Goal: Task Accomplishment & Management: Manage account settings

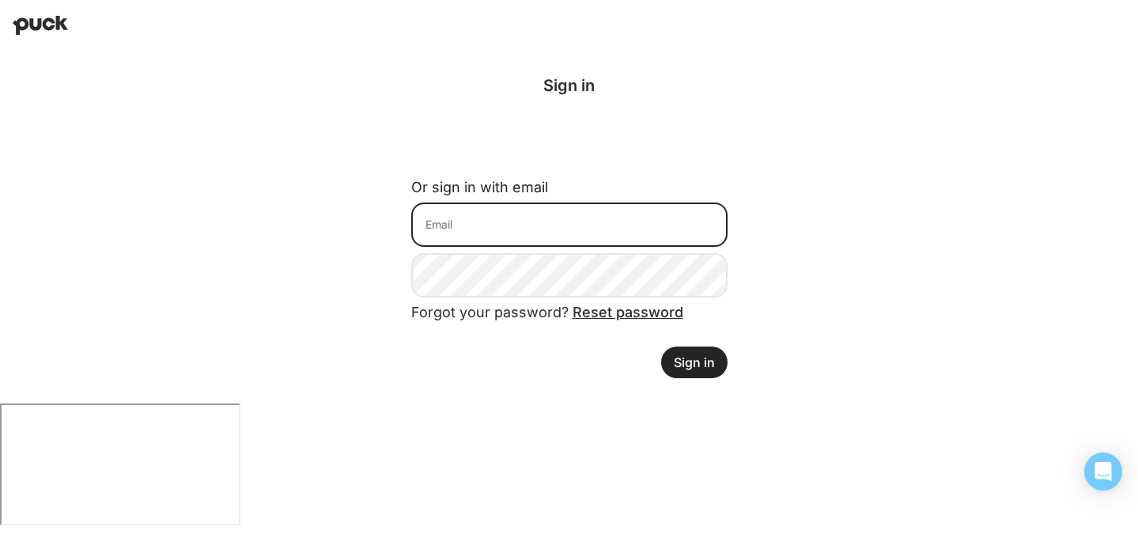
type input "[EMAIL_ADDRESS][DOMAIN_NAME]"
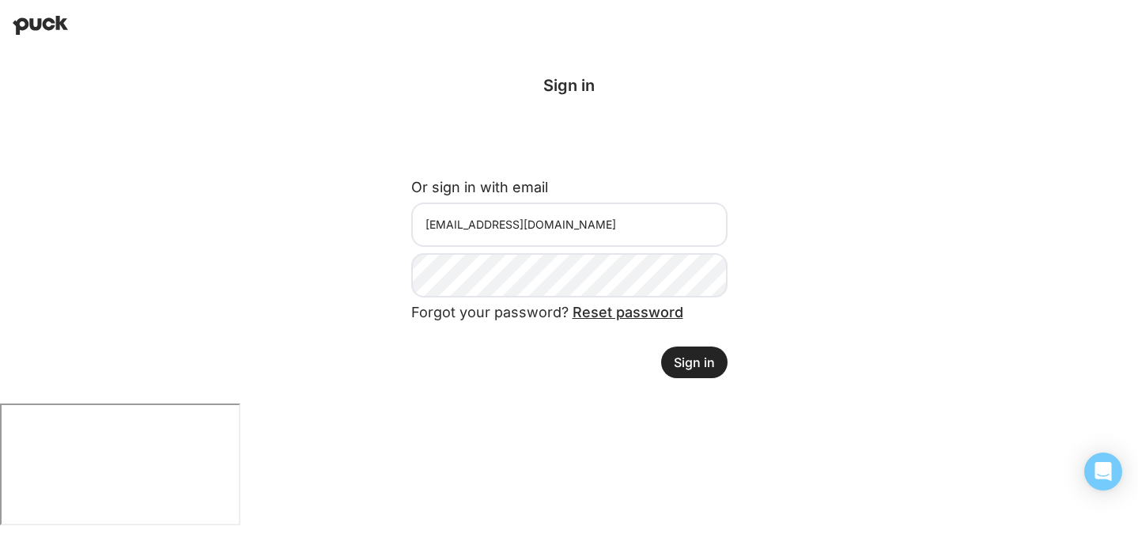
click at [693, 357] on button "Sign in" at bounding box center [694, 362] width 66 height 32
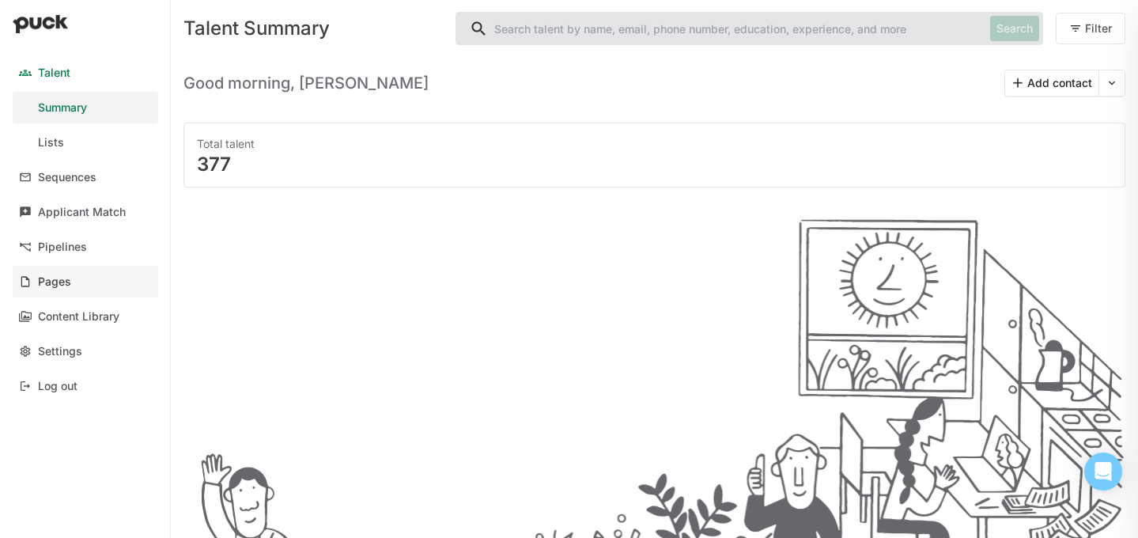
click at [67, 289] on link "Pages" at bounding box center [85, 282] width 145 height 32
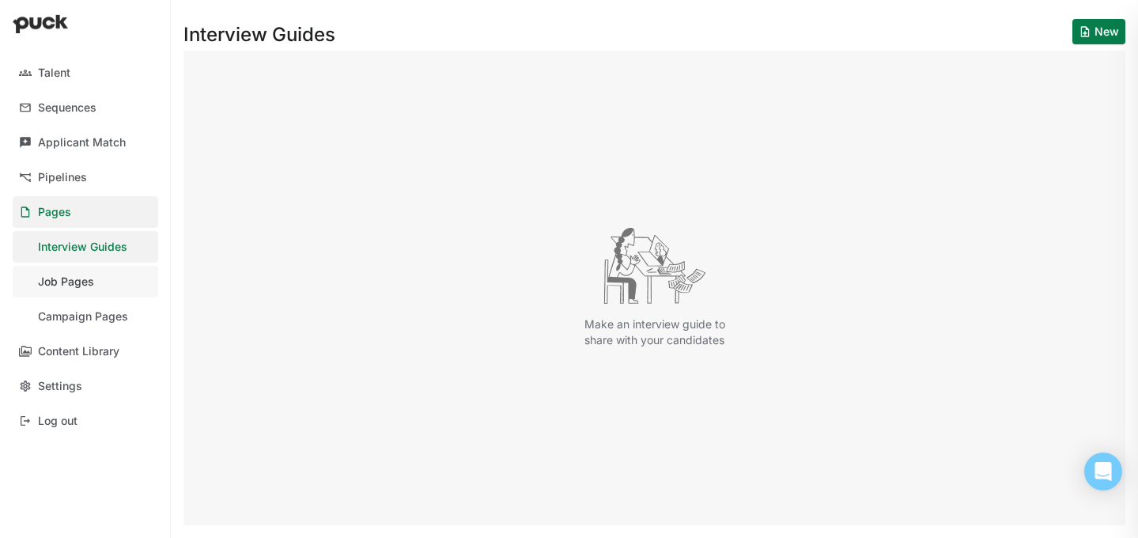
click at [56, 283] on div "Job Pages" at bounding box center [66, 281] width 56 height 13
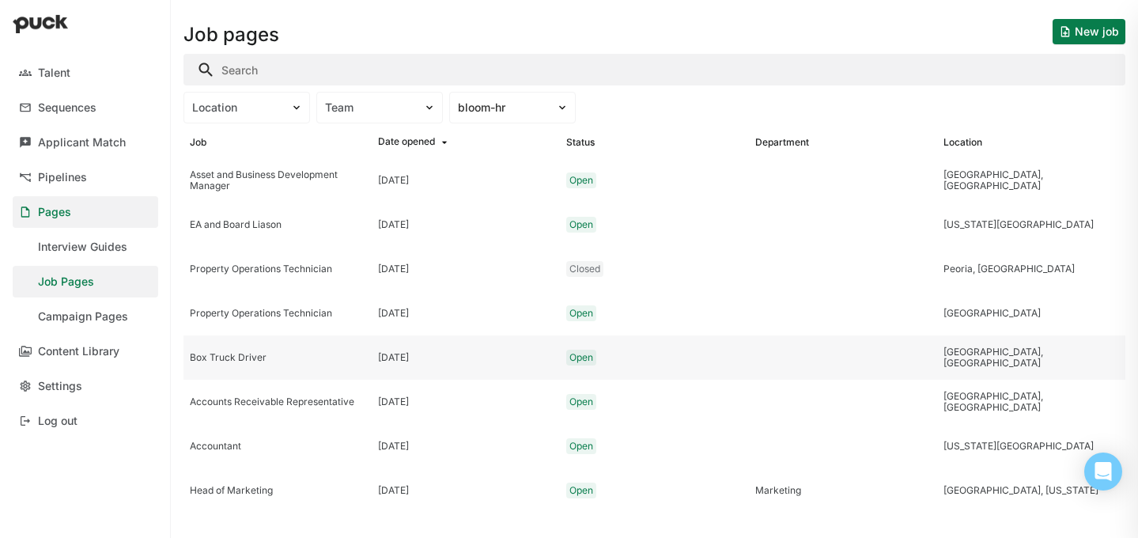
click at [275, 360] on div "Box Truck Driver" at bounding box center [278, 357] width 176 height 11
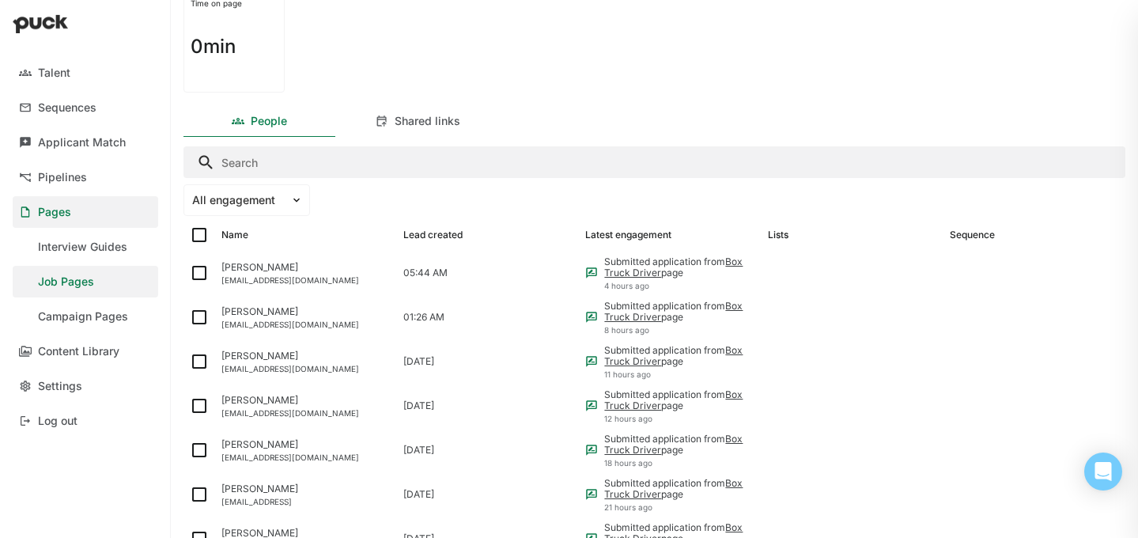
scroll to position [172, 0]
click at [337, 263] on div "earl thomas" at bounding box center [305, 266] width 169 height 11
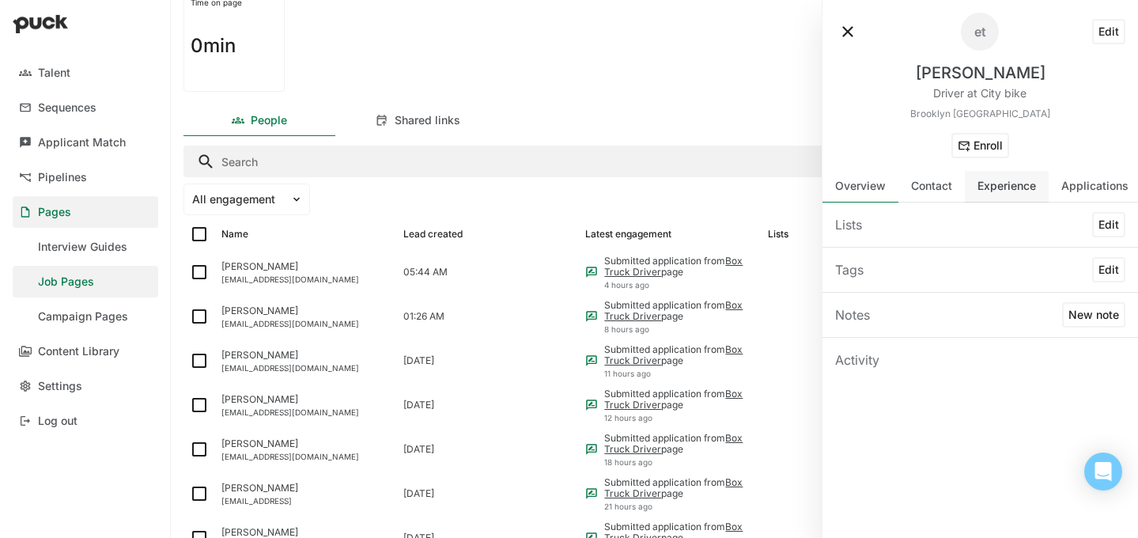
click at [990, 194] on div "Experience" at bounding box center [1007, 187] width 84 height 32
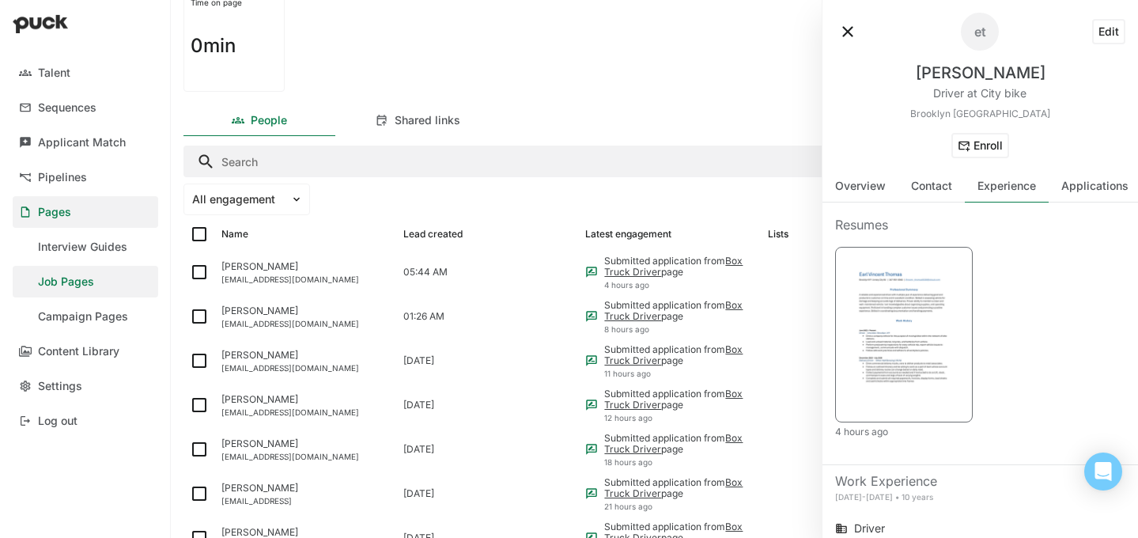
click at [886, 278] on img at bounding box center [903, 333] width 117 height 152
click at [280, 320] on div "Jalenm9080@gmail.com" at bounding box center [305, 323] width 169 height 9
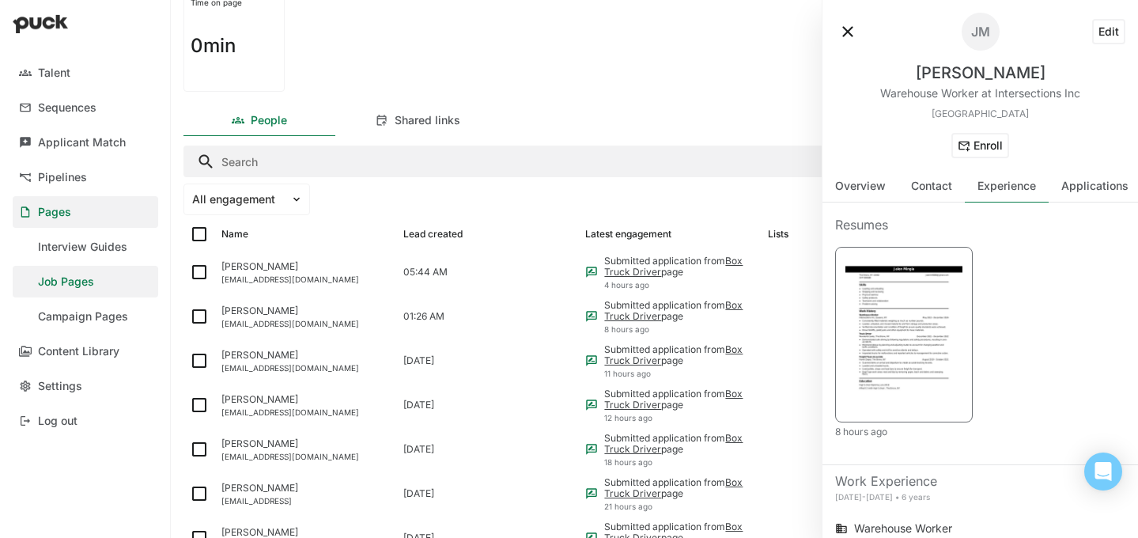
click at [931, 298] on img at bounding box center [903, 333] width 117 height 152
click at [848, 24] on button at bounding box center [847, 31] width 25 height 25
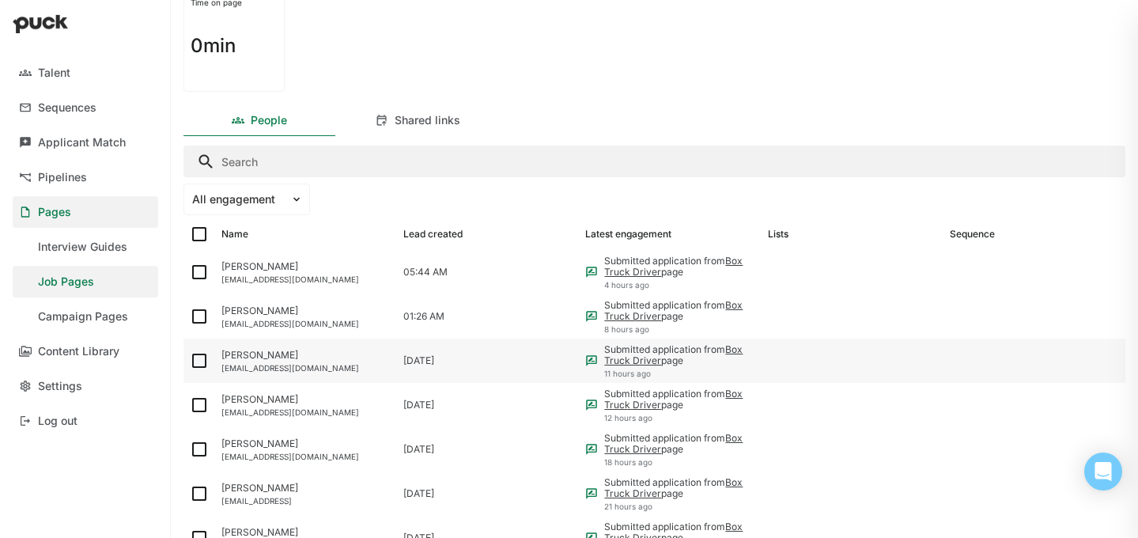
click at [249, 357] on div "Isaiah Ellis" at bounding box center [305, 354] width 169 height 11
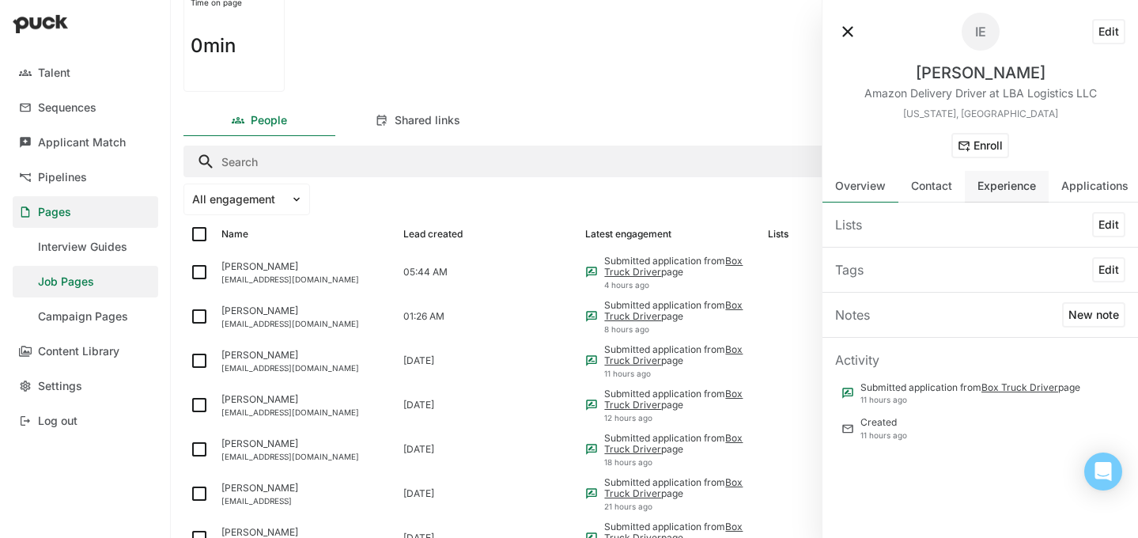
click at [998, 189] on div "Experience" at bounding box center [1006, 185] width 59 height 13
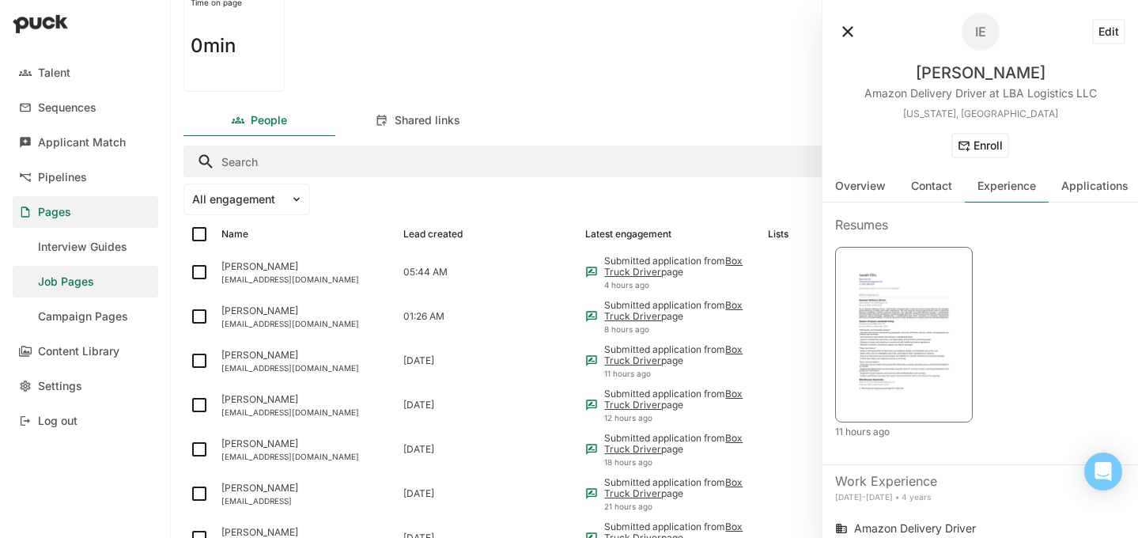
click at [936, 315] on img at bounding box center [903, 333] width 117 height 152
click at [282, 403] on div "Eury Guerrero Santos" at bounding box center [305, 399] width 169 height 11
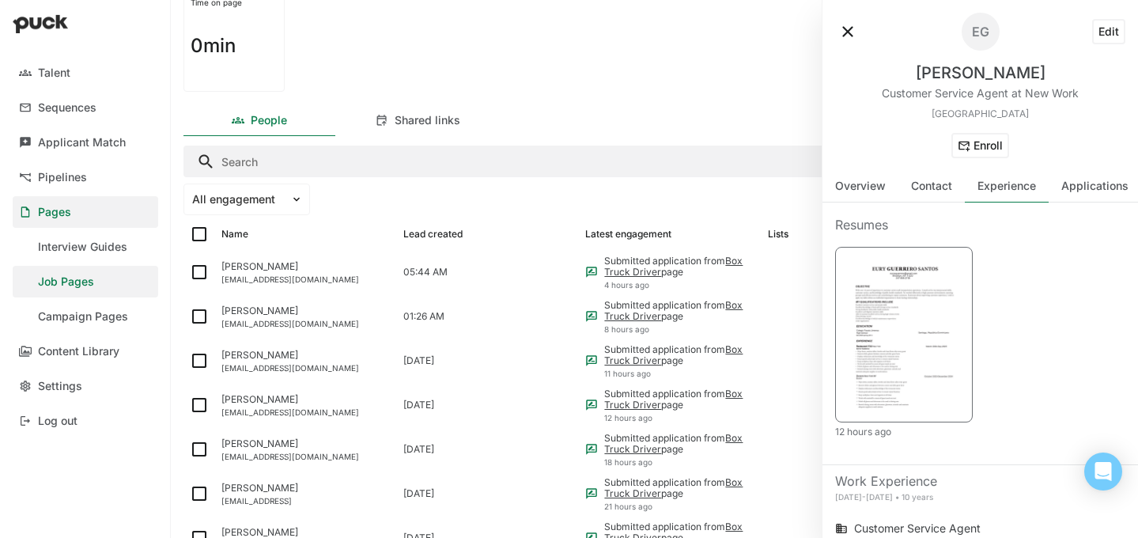
click at [865, 315] on img at bounding box center [903, 333] width 117 height 152
click at [844, 27] on button at bounding box center [847, 31] width 25 height 25
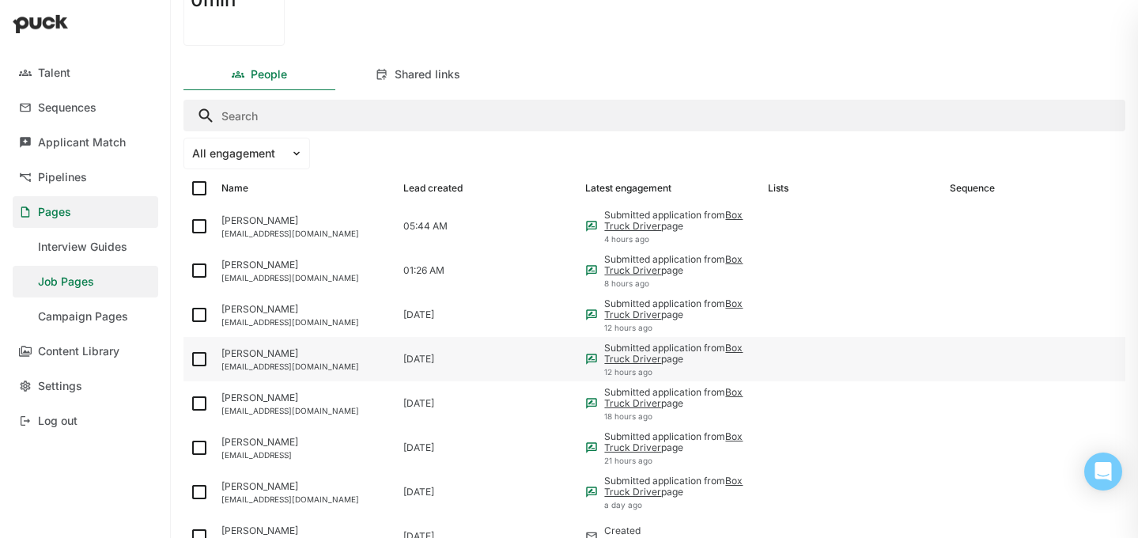
scroll to position [229, 0]
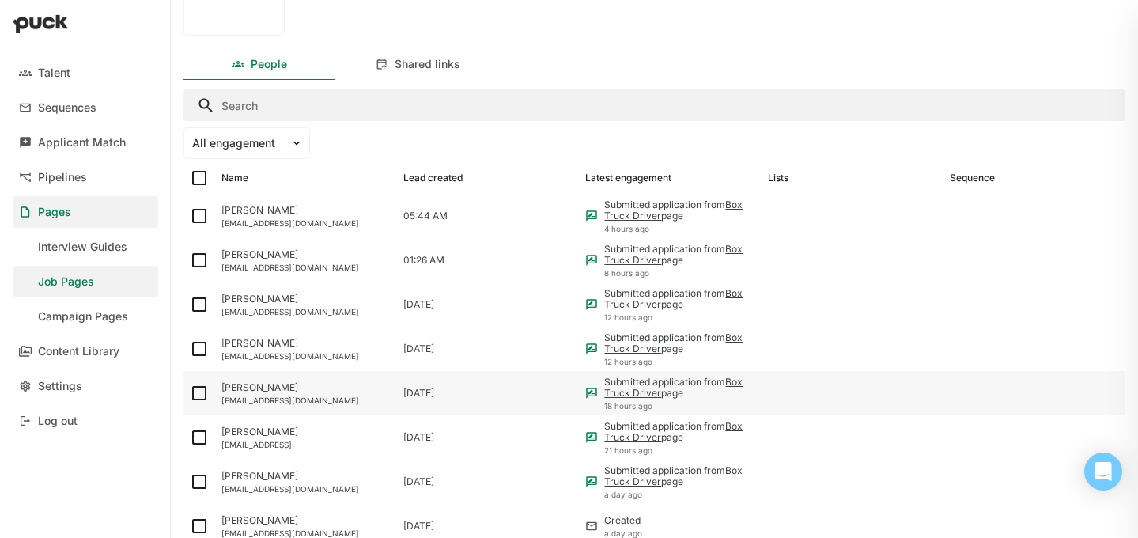
click at [301, 390] on div "Hugo Boyer Perez" at bounding box center [305, 387] width 169 height 11
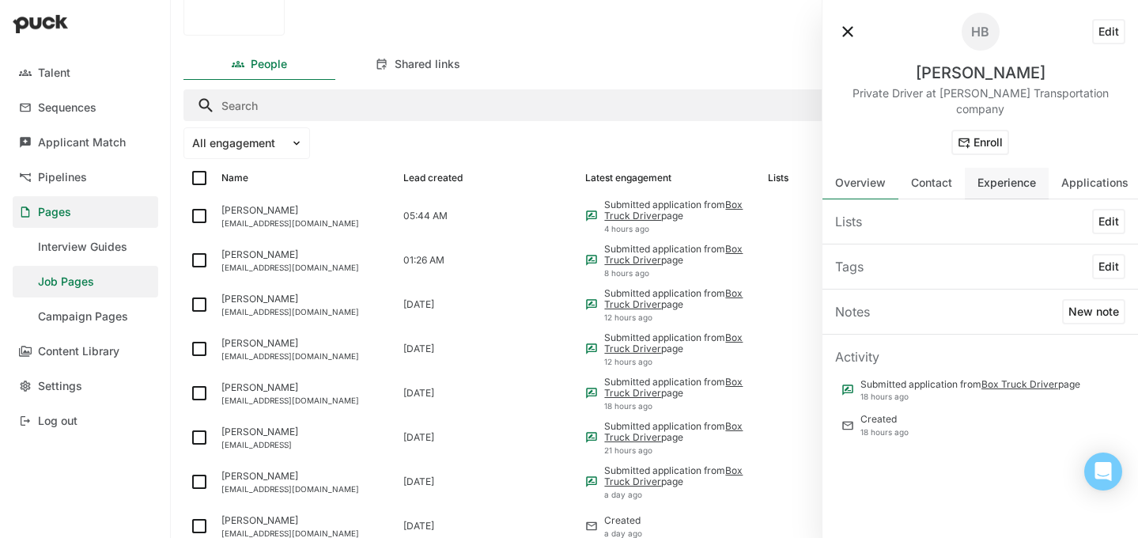
click at [1004, 176] on div "Experience" at bounding box center [1006, 182] width 59 height 13
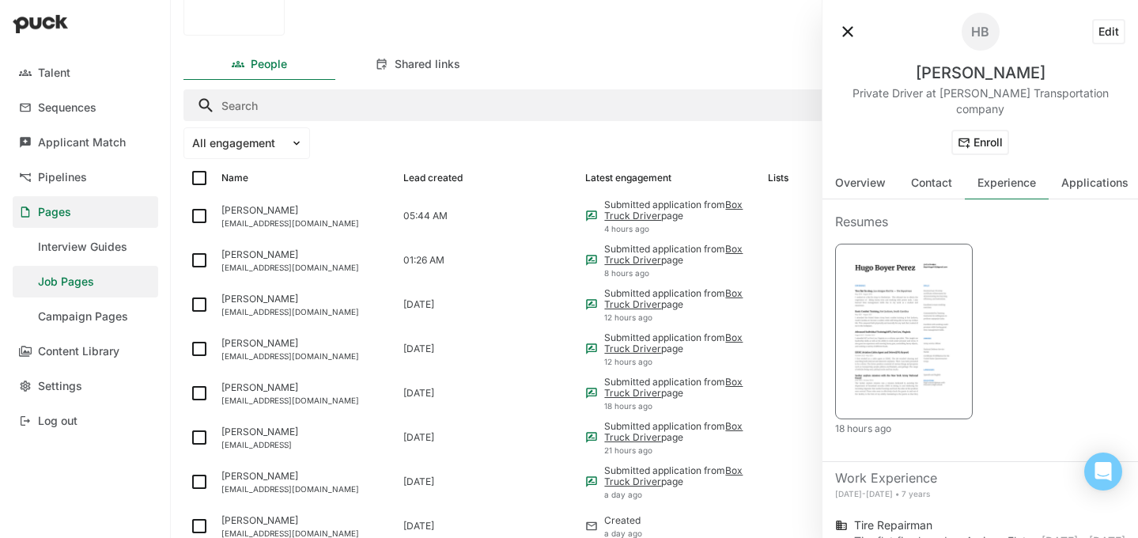
click at [878, 289] on img at bounding box center [903, 330] width 117 height 152
click at [849, 30] on button at bounding box center [847, 31] width 25 height 25
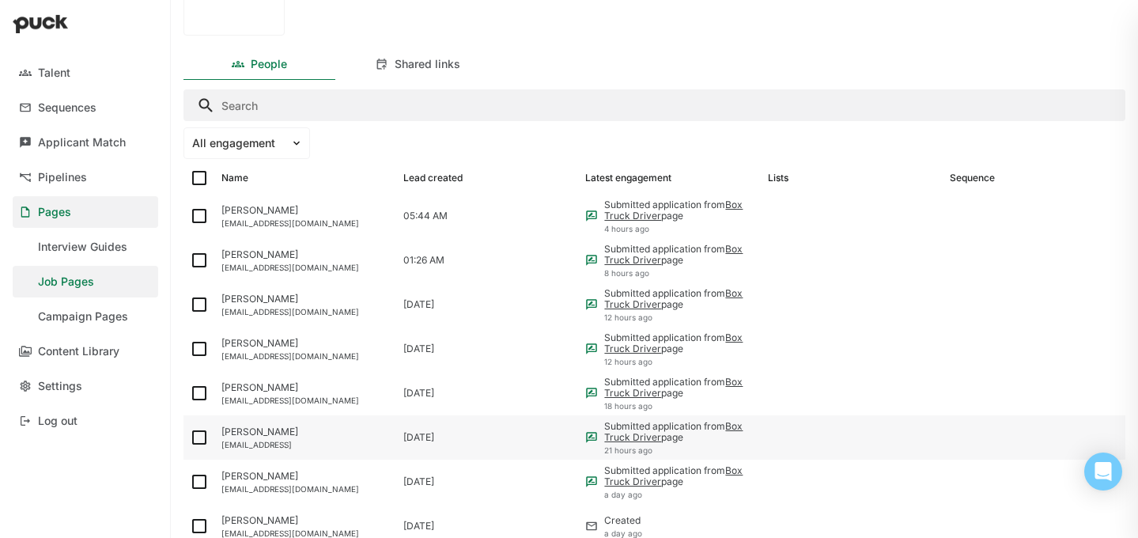
click at [291, 440] on div "Andrew222paulino@gmail.cok" at bounding box center [305, 444] width 169 height 9
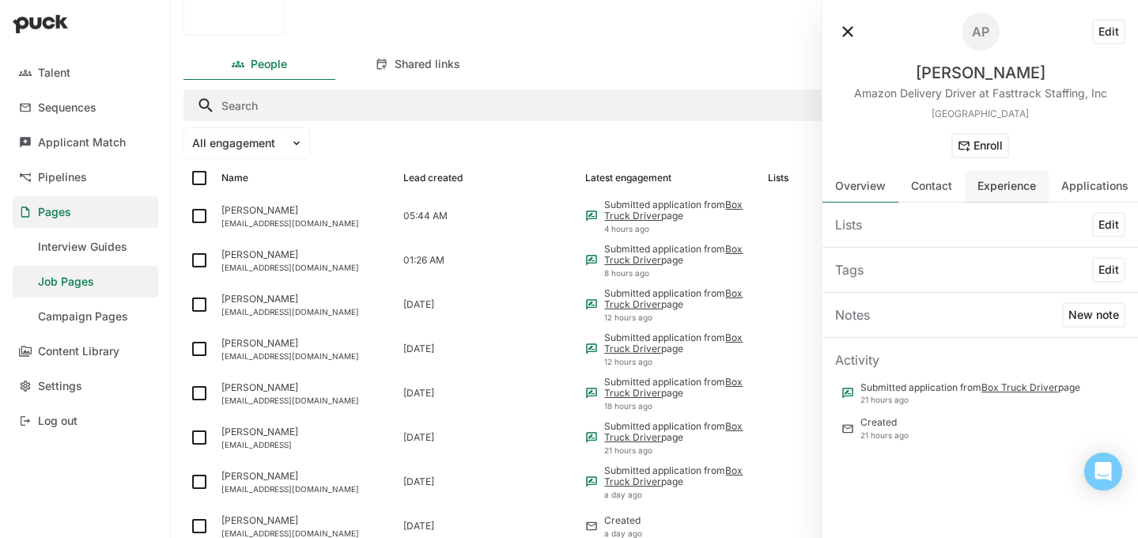
click at [1001, 194] on div "Experience" at bounding box center [1007, 187] width 84 height 32
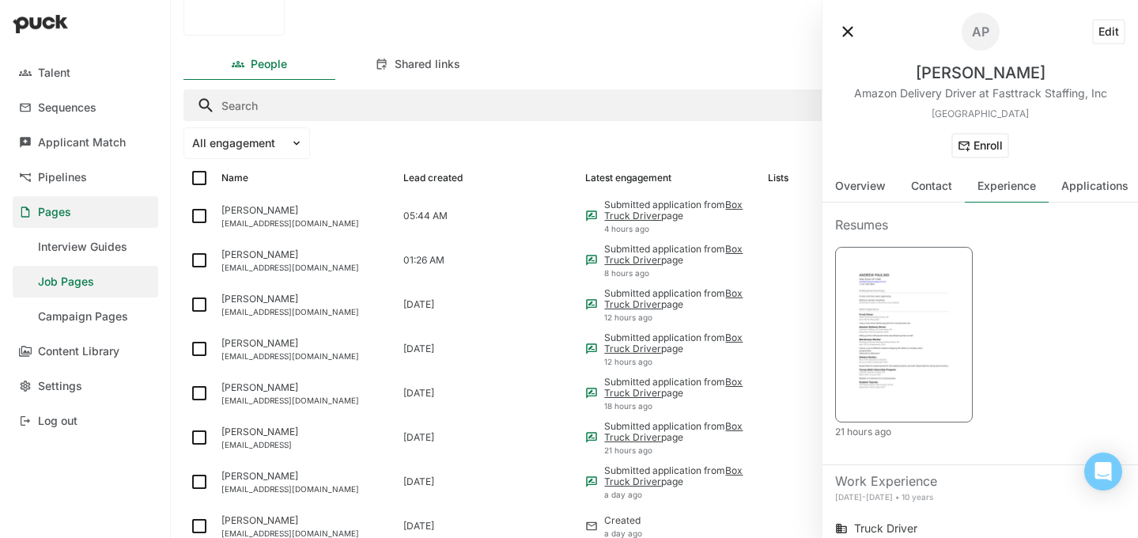
click at [934, 323] on img at bounding box center [903, 333] width 117 height 152
click at [847, 29] on button at bounding box center [847, 31] width 25 height 25
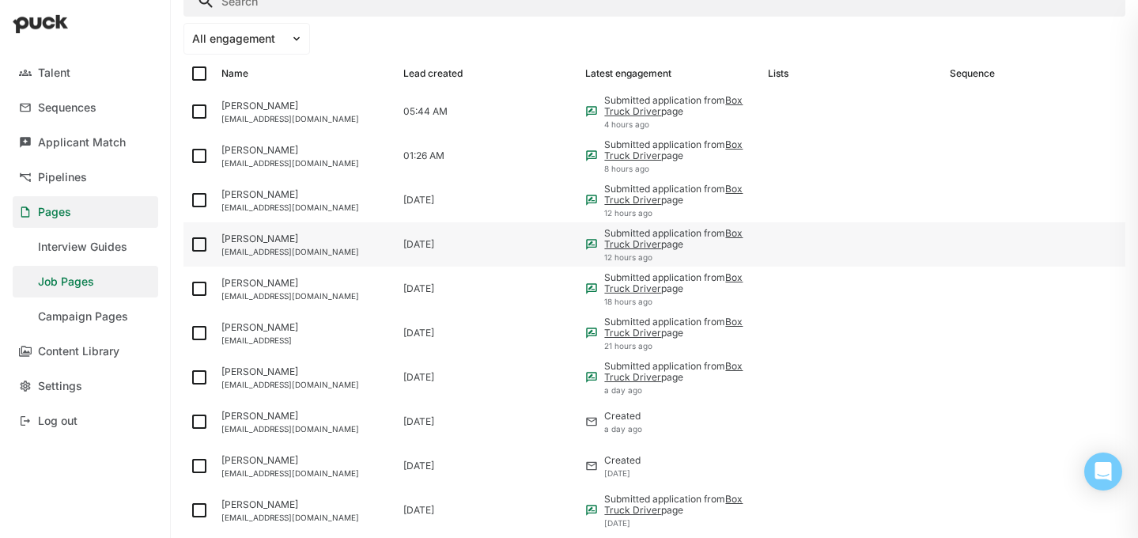
scroll to position [373, 0]
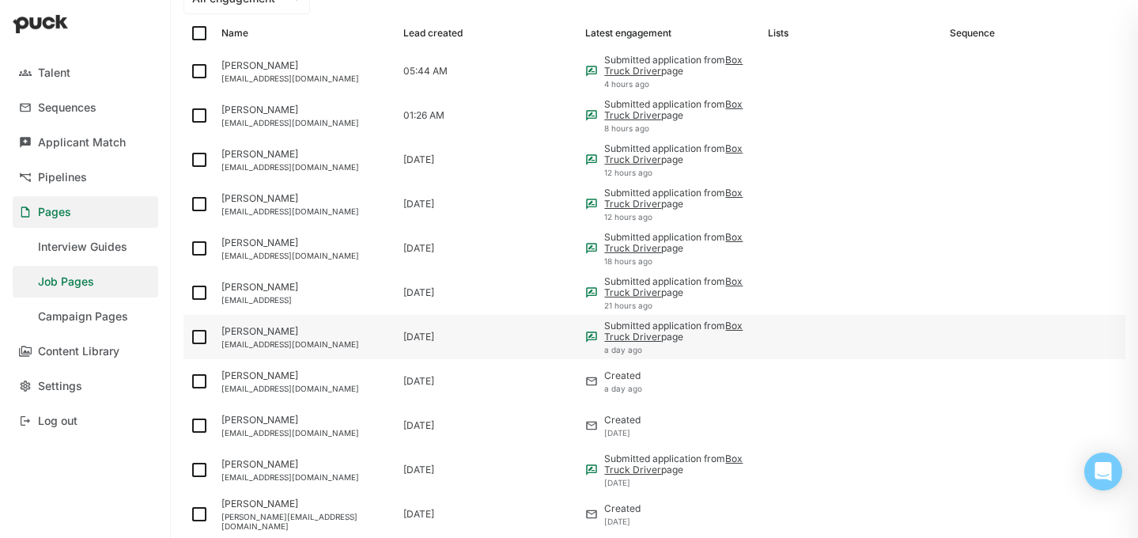
click at [307, 334] on div "Rojay Barnes" at bounding box center [305, 331] width 169 height 11
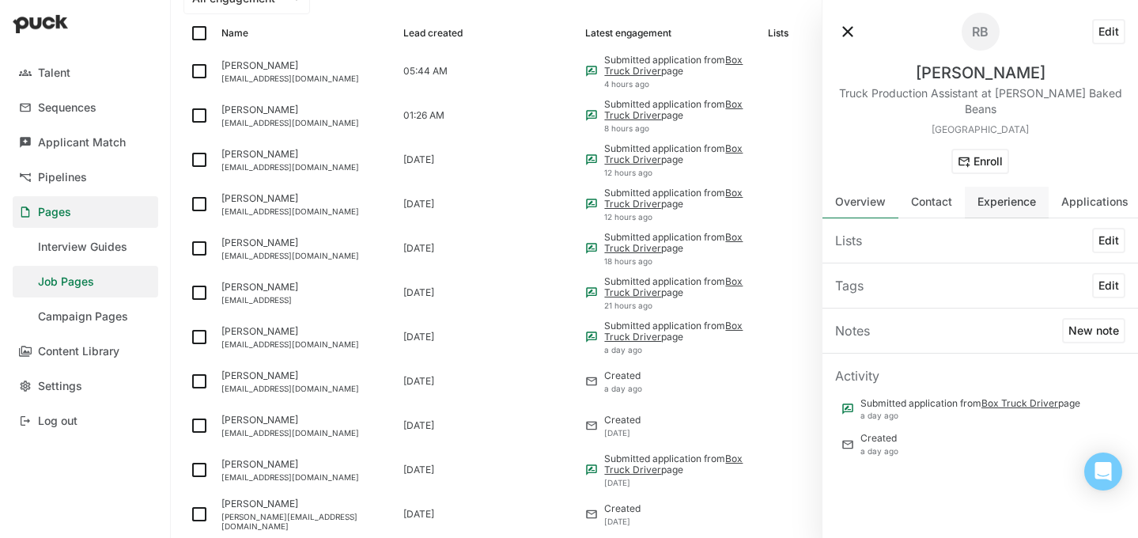
click at [1000, 195] on div "Experience" at bounding box center [1006, 201] width 59 height 13
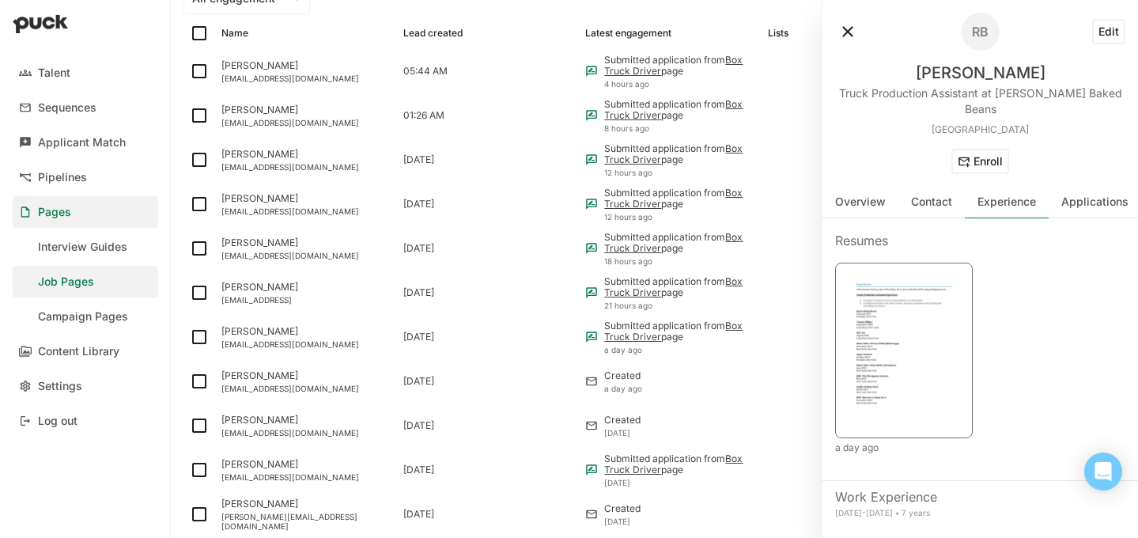
click at [916, 318] on img at bounding box center [903, 349] width 117 height 152
click at [852, 27] on button at bounding box center [847, 31] width 25 height 25
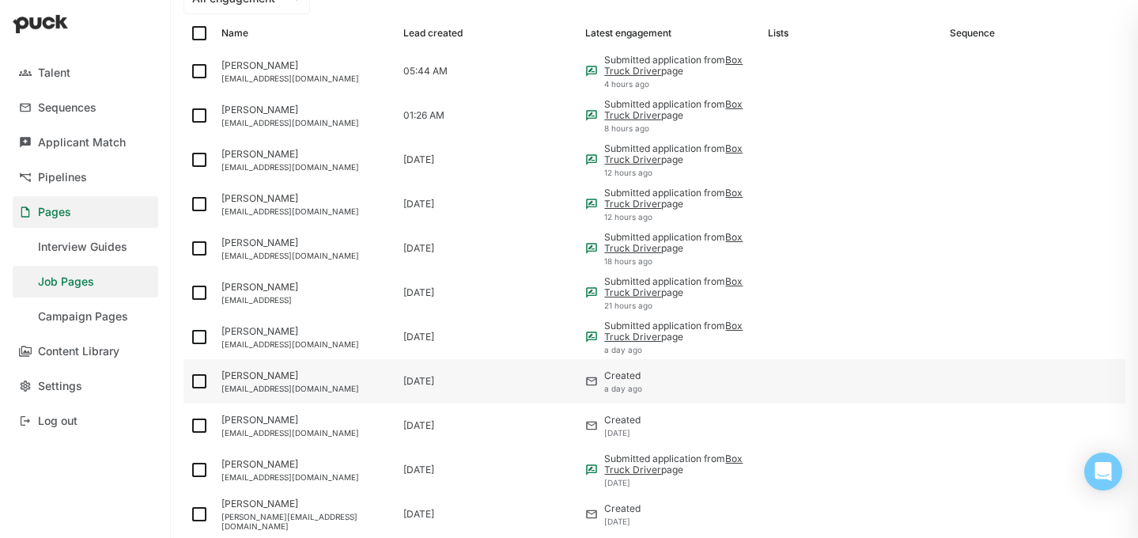
click at [319, 373] on div "Oscar Jovin" at bounding box center [305, 375] width 169 height 11
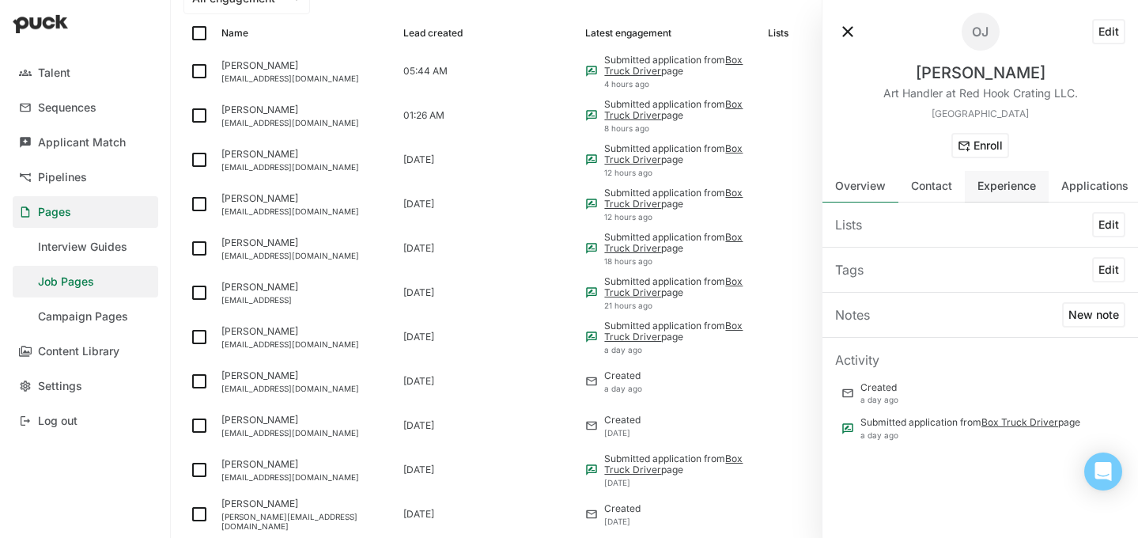
click at [1002, 196] on div "Experience" at bounding box center [1007, 187] width 84 height 32
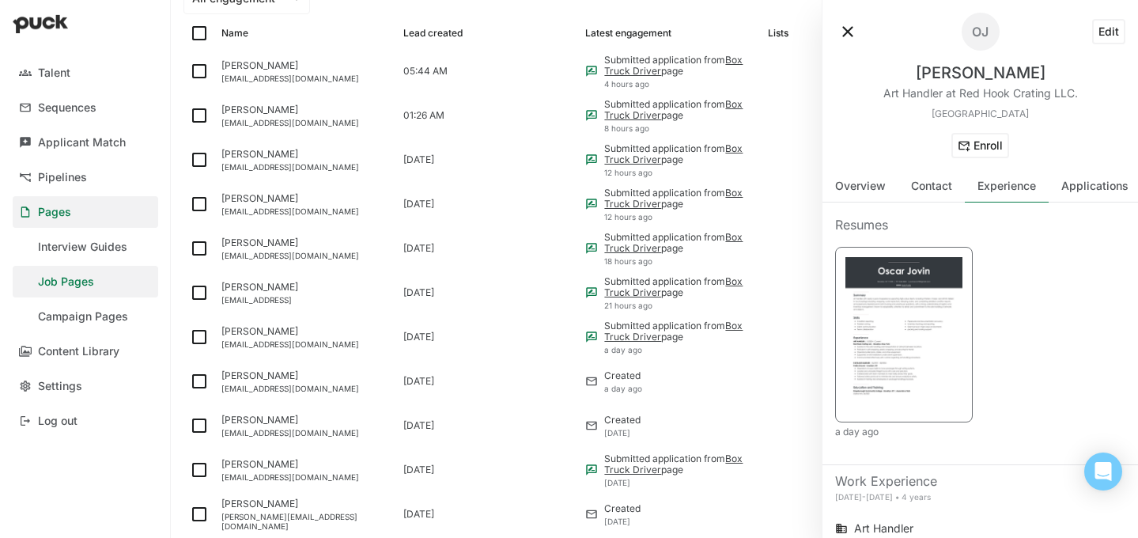
click at [916, 327] on img at bounding box center [903, 333] width 117 height 152
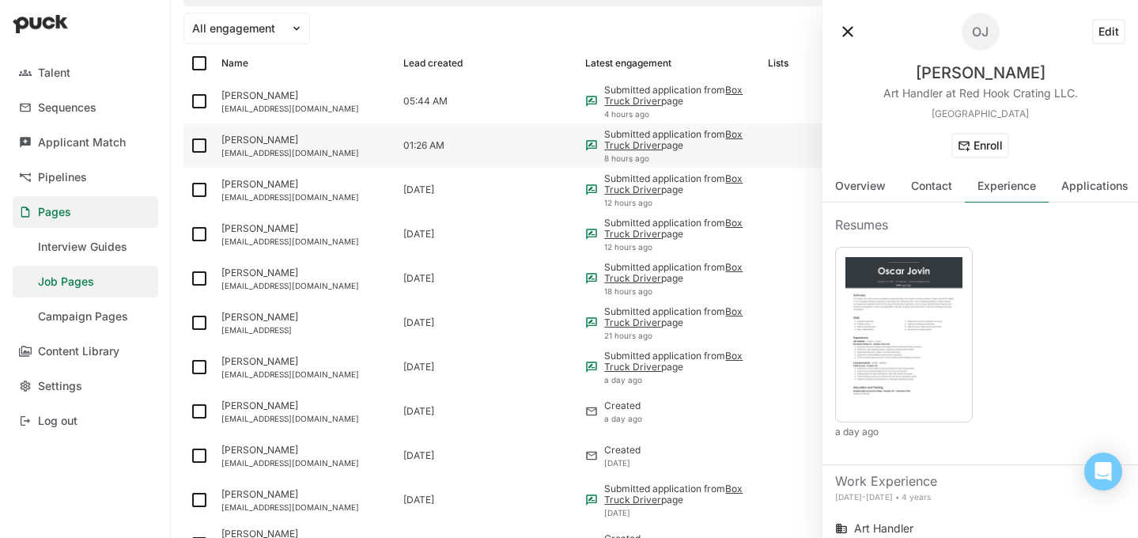
scroll to position [341, 0]
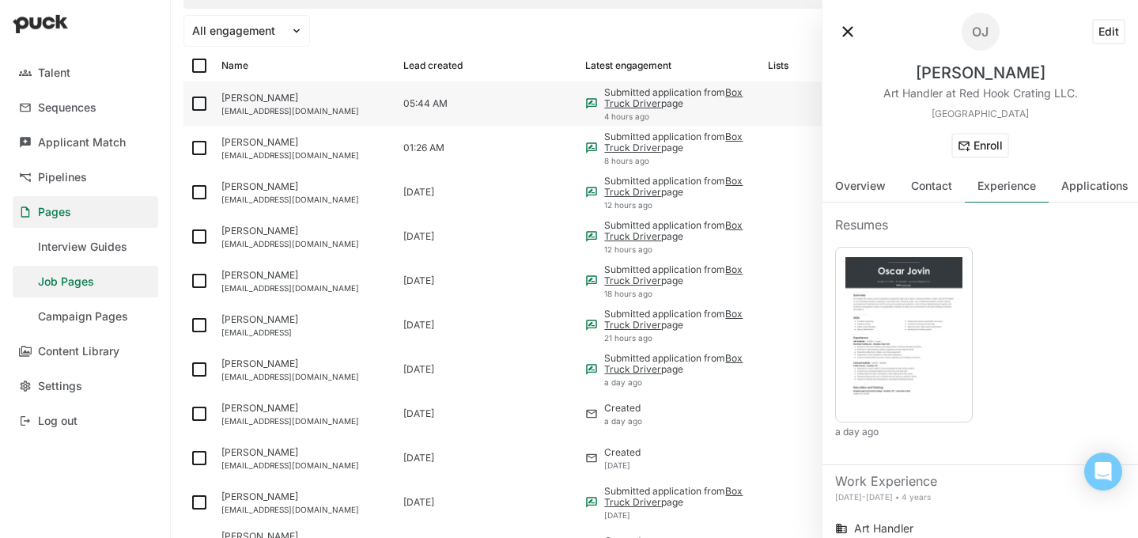
click at [263, 100] on div "earl thomas" at bounding box center [305, 98] width 169 height 11
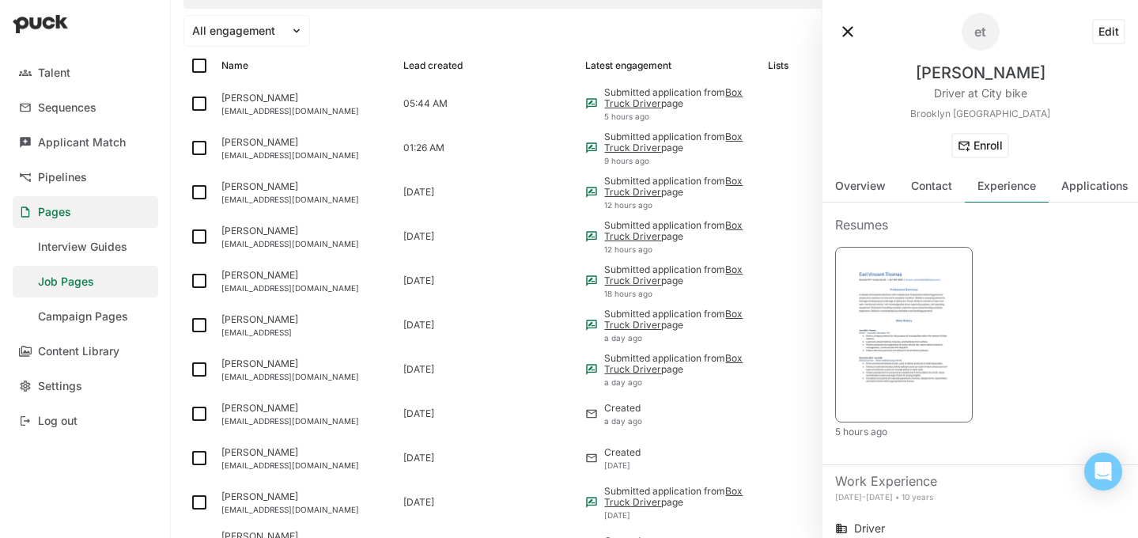
click at [899, 269] on img at bounding box center [903, 333] width 117 height 152
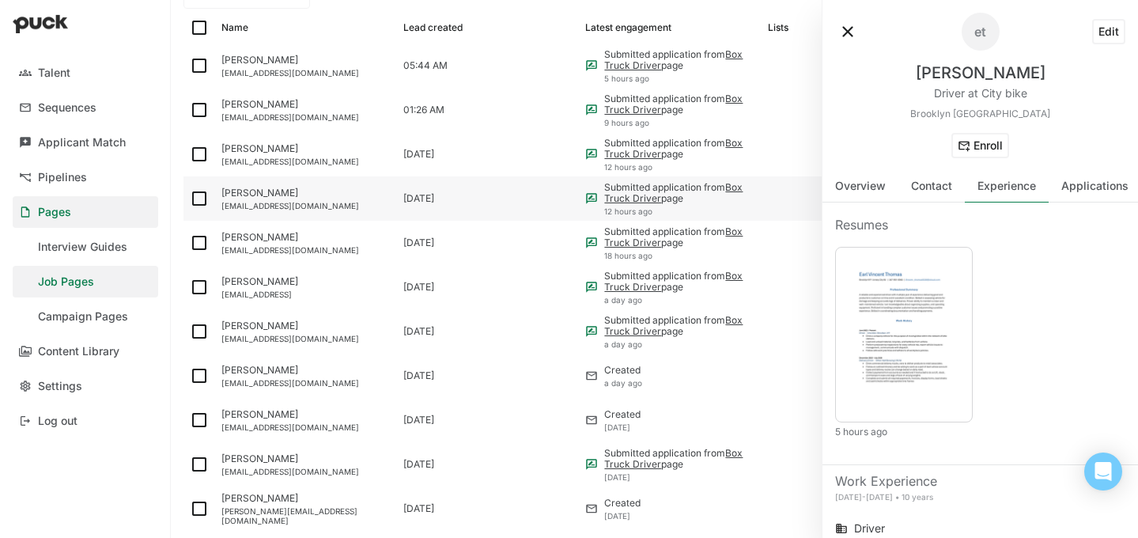
scroll to position [406, 0]
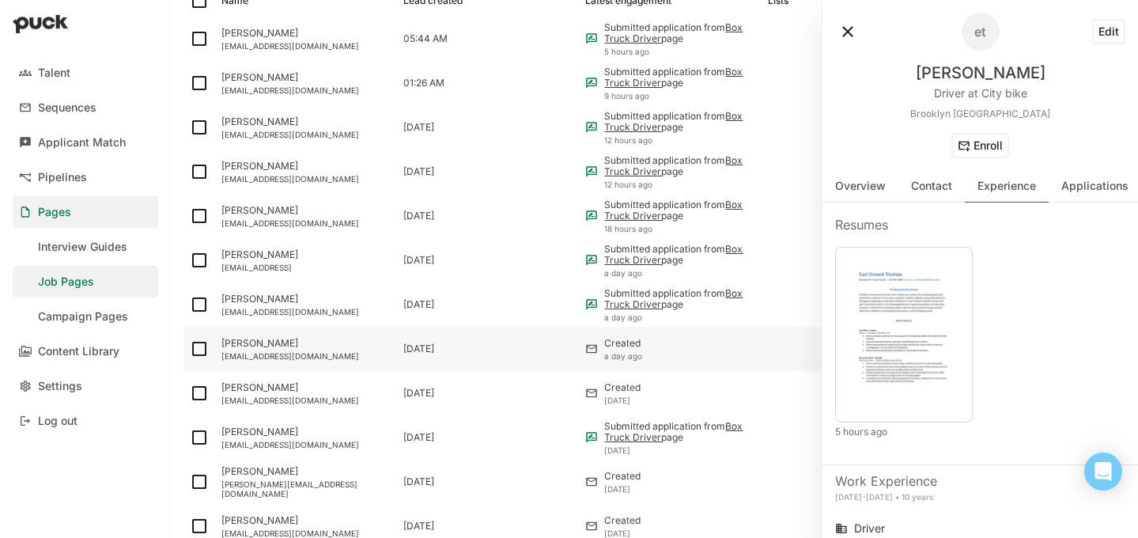
click at [276, 335] on div "Oscar Jovin Jovinoscar18@gmail.com" at bounding box center [306, 349] width 182 height 44
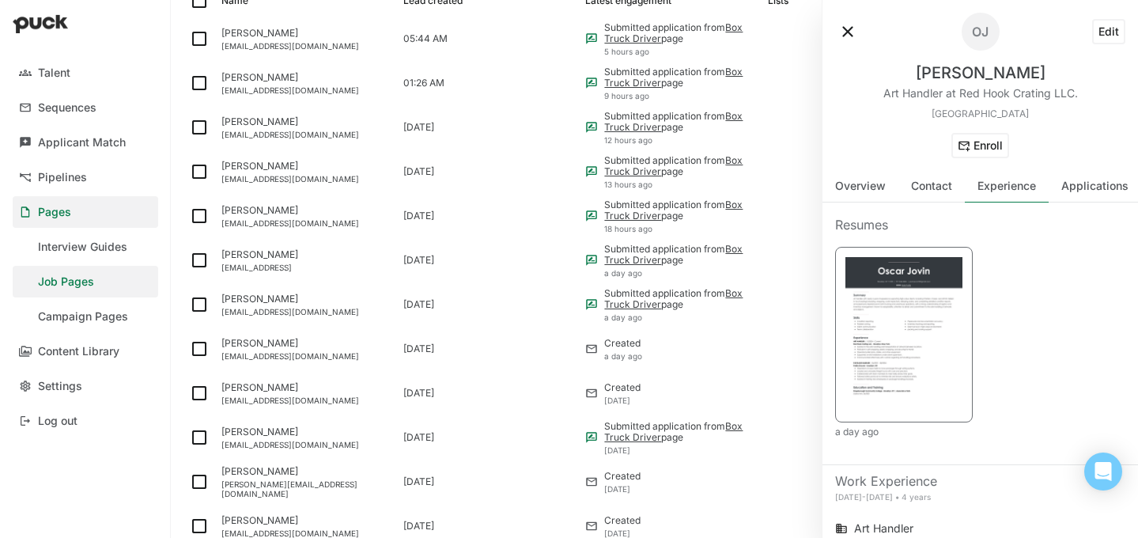
click at [903, 311] on img at bounding box center [903, 333] width 117 height 152
